Goal: Find specific page/section: Find specific page/section

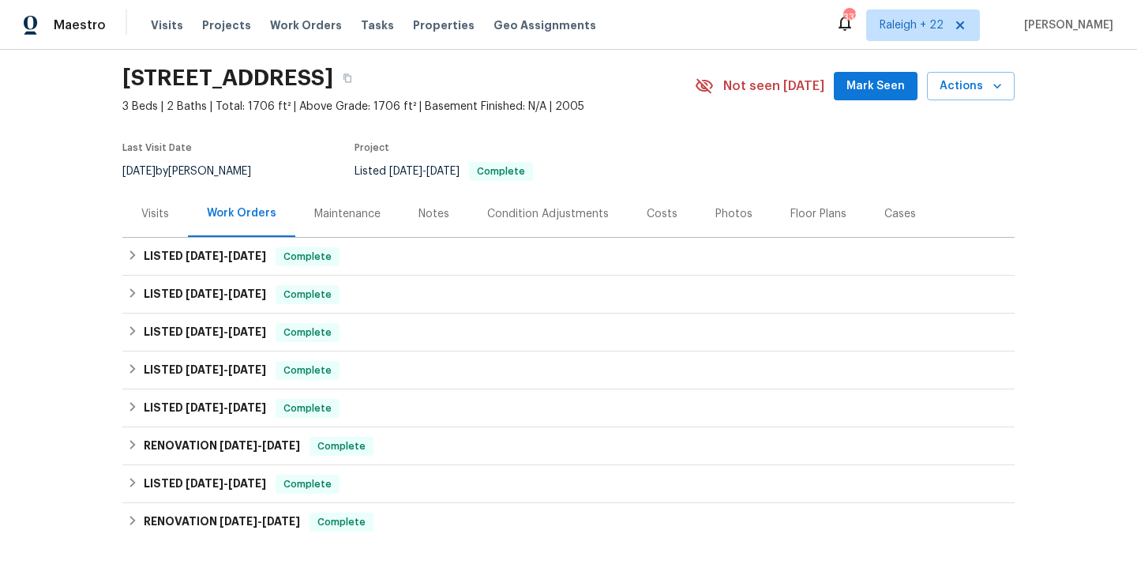
scroll to position [56, 0]
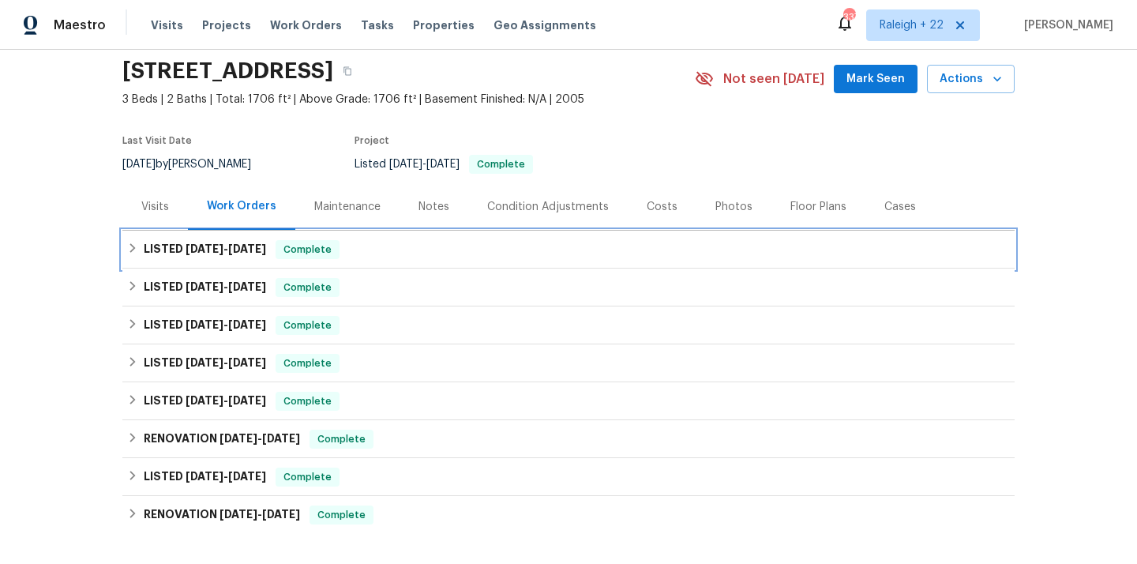
click at [132, 250] on icon at bounding box center [133, 247] width 6 height 9
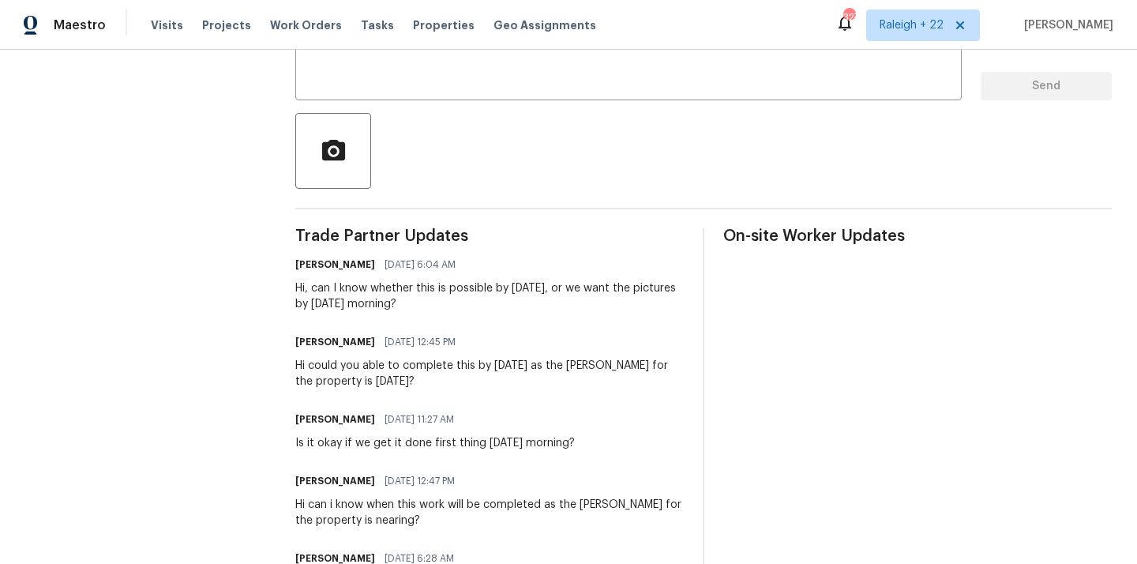
scroll to position [229, 0]
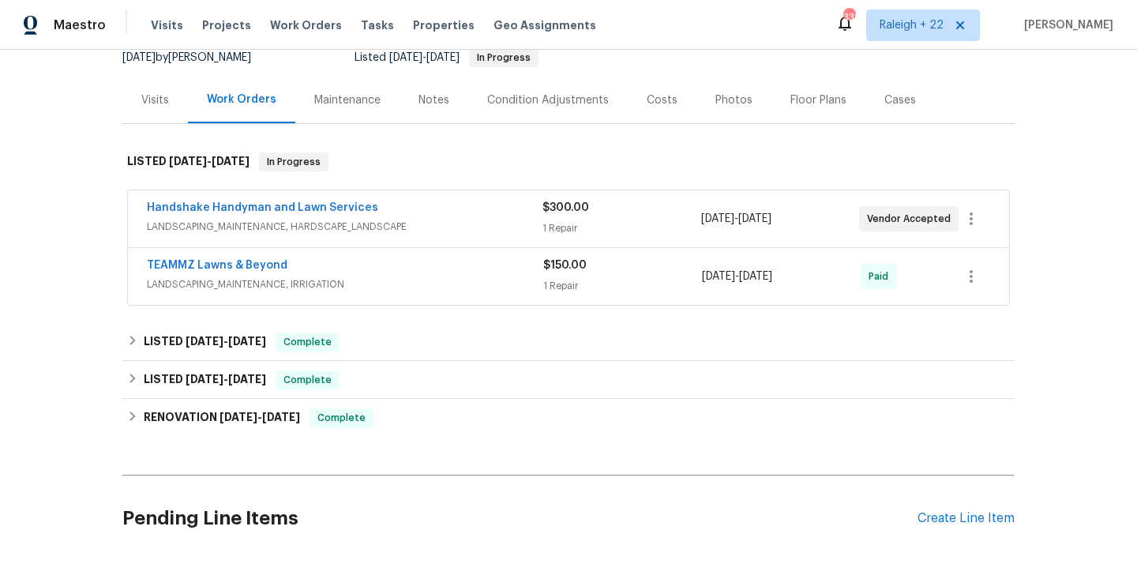
scroll to position [169, 0]
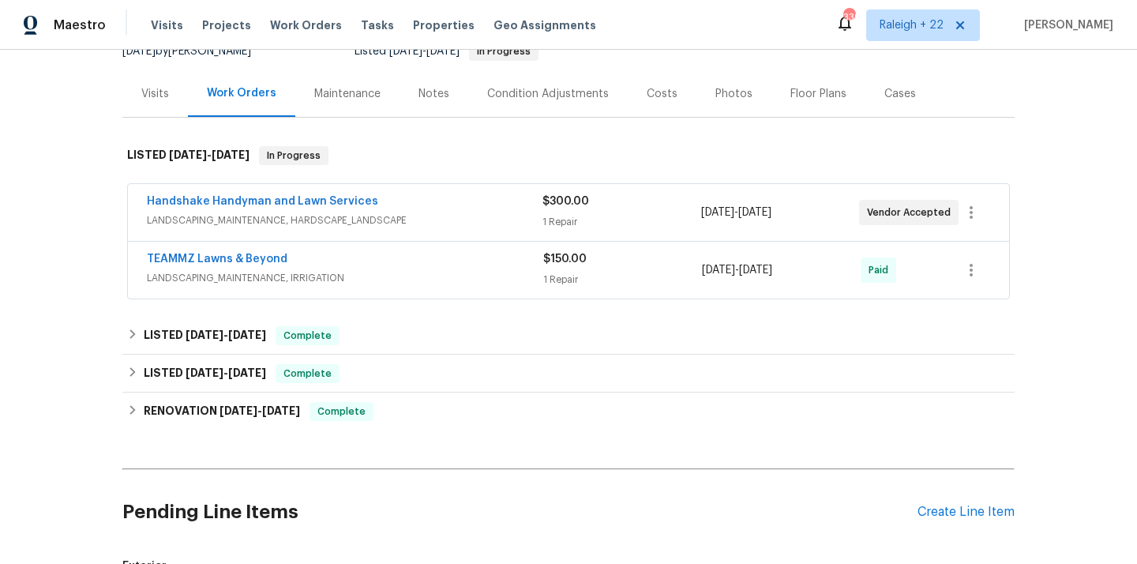
click at [306, 220] on span "LANDSCAPING_MAINTENANCE, HARDSCAPE_LANDSCAPE" at bounding box center [345, 220] width 396 height 16
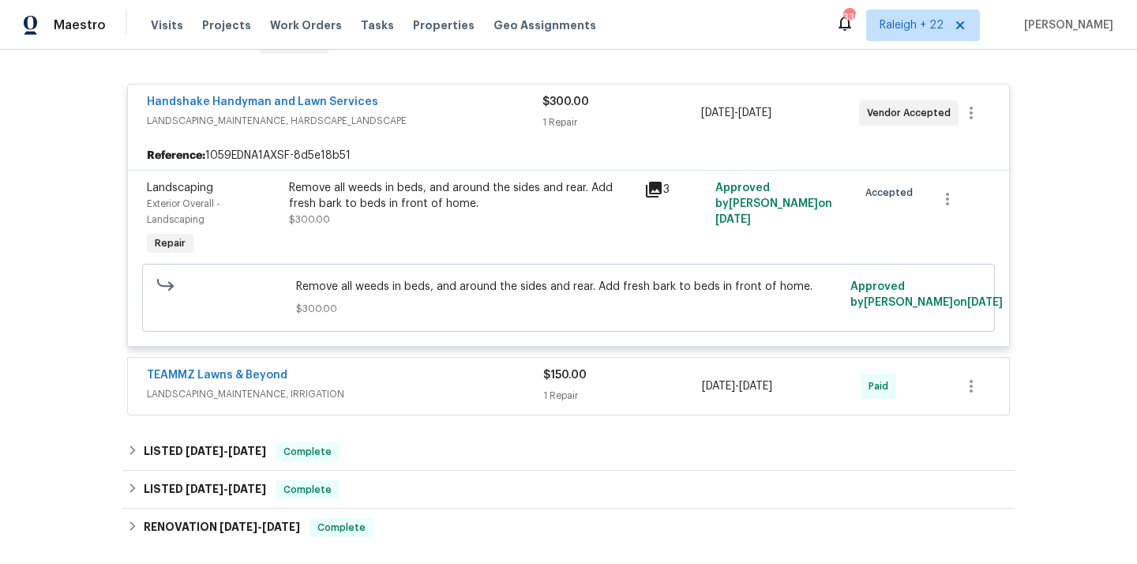
scroll to position [287, 0]
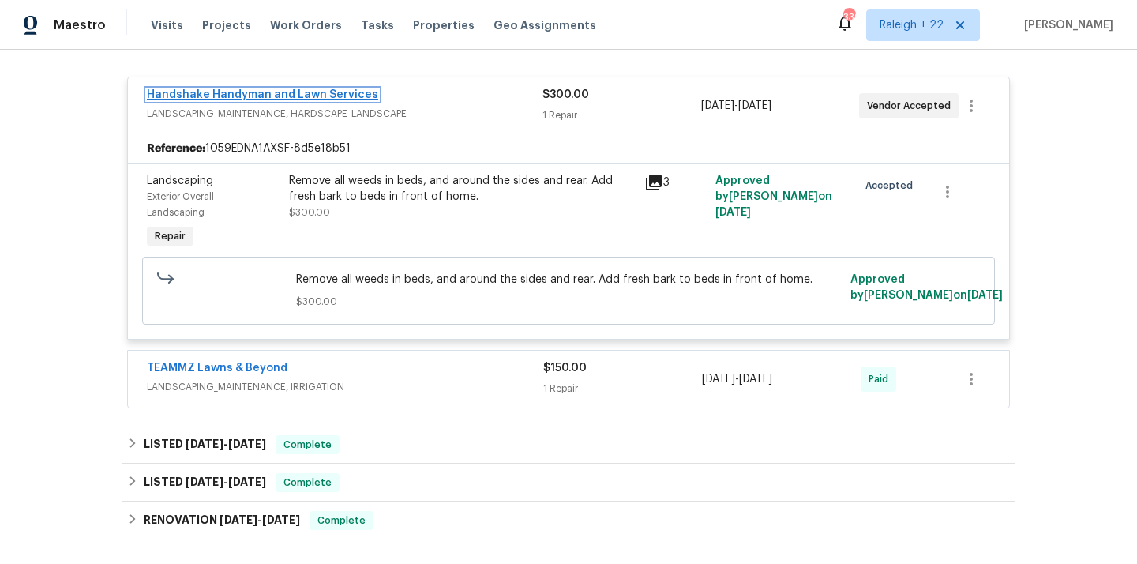
click at [277, 92] on link "Handshake Handyman and Lawn Services" at bounding box center [262, 94] width 231 height 11
